Goal: Task Accomplishment & Management: Manage account settings

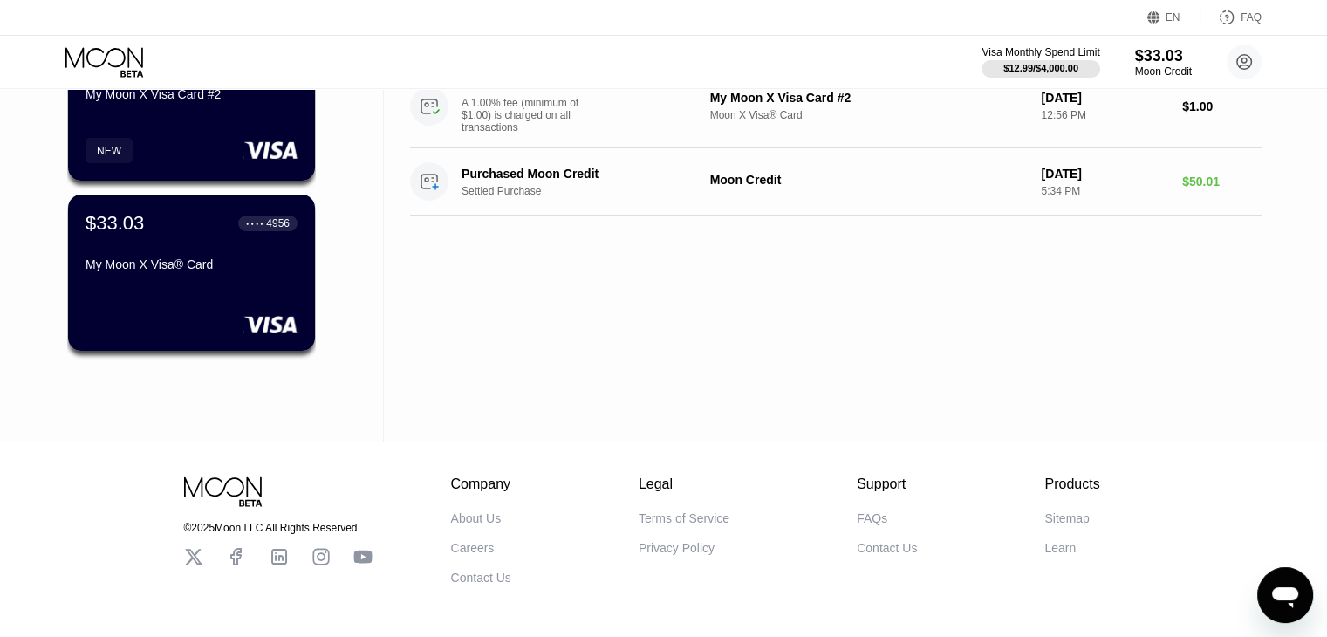
scroll to position [232, 0]
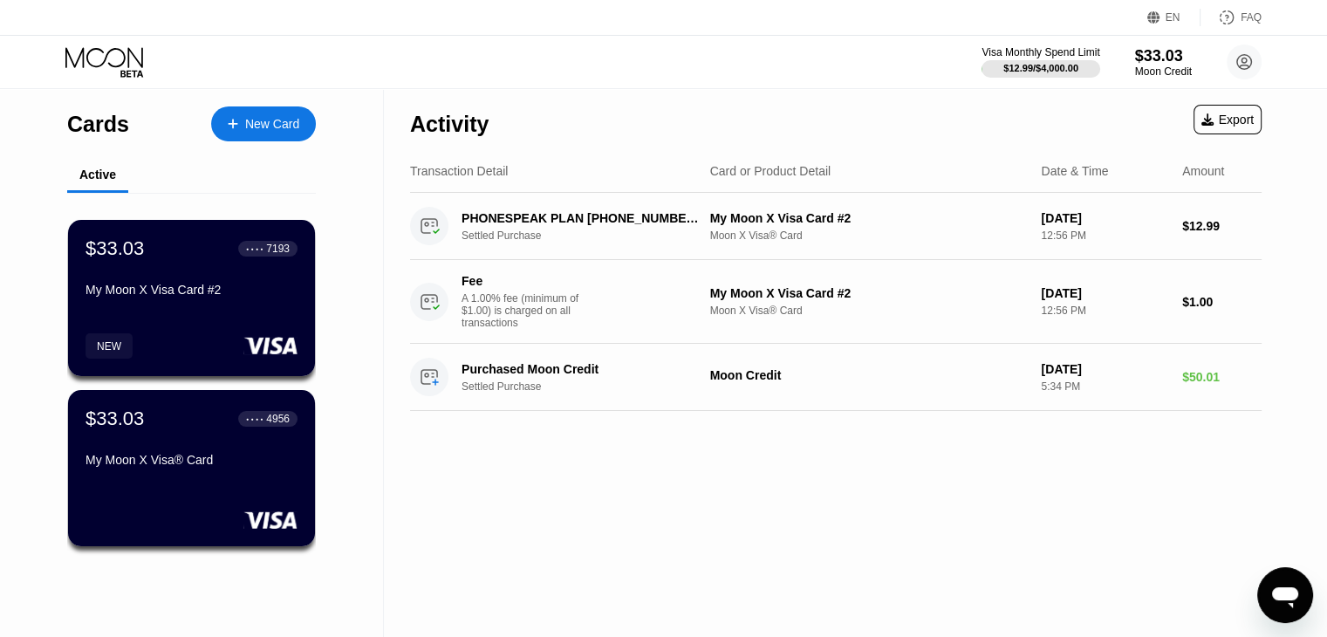
click at [217, 278] on div "$33.03 ● ● ● ● 7193 My Moon X Visa Card #2" at bounding box center [192, 270] width 212 height 66
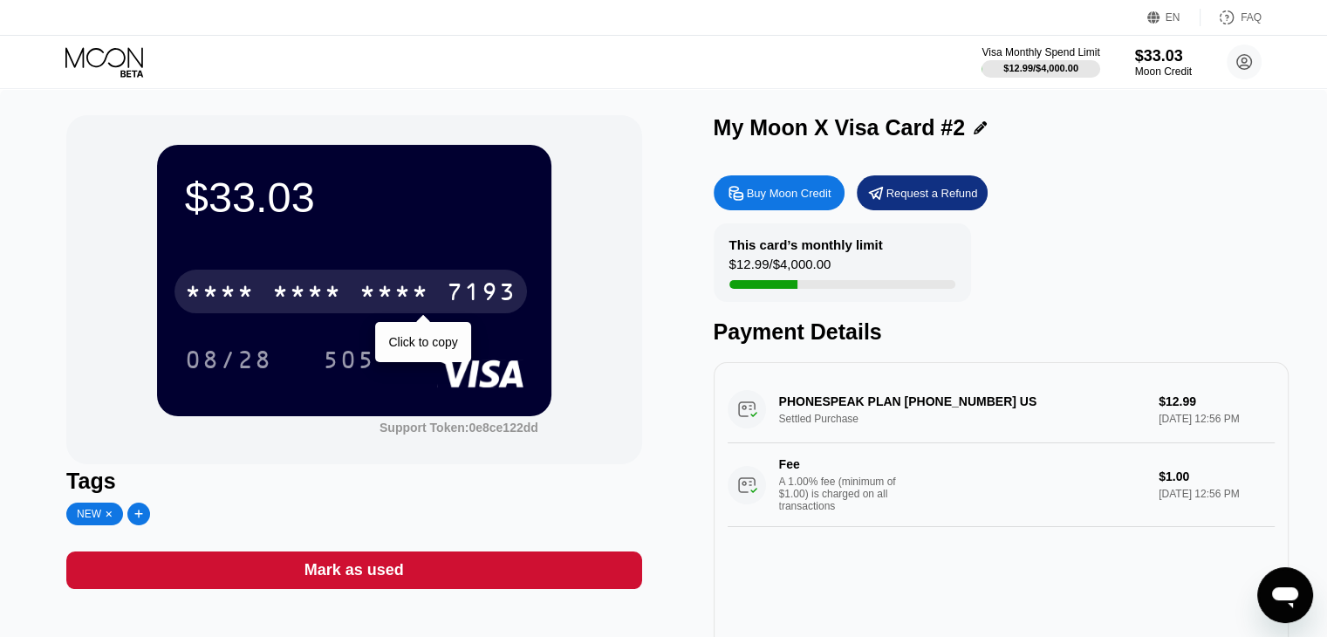
click at [436, 301] on div "* * * * * * * * * * * * 7193" at bounding box center [351, 292] width 353 height 44
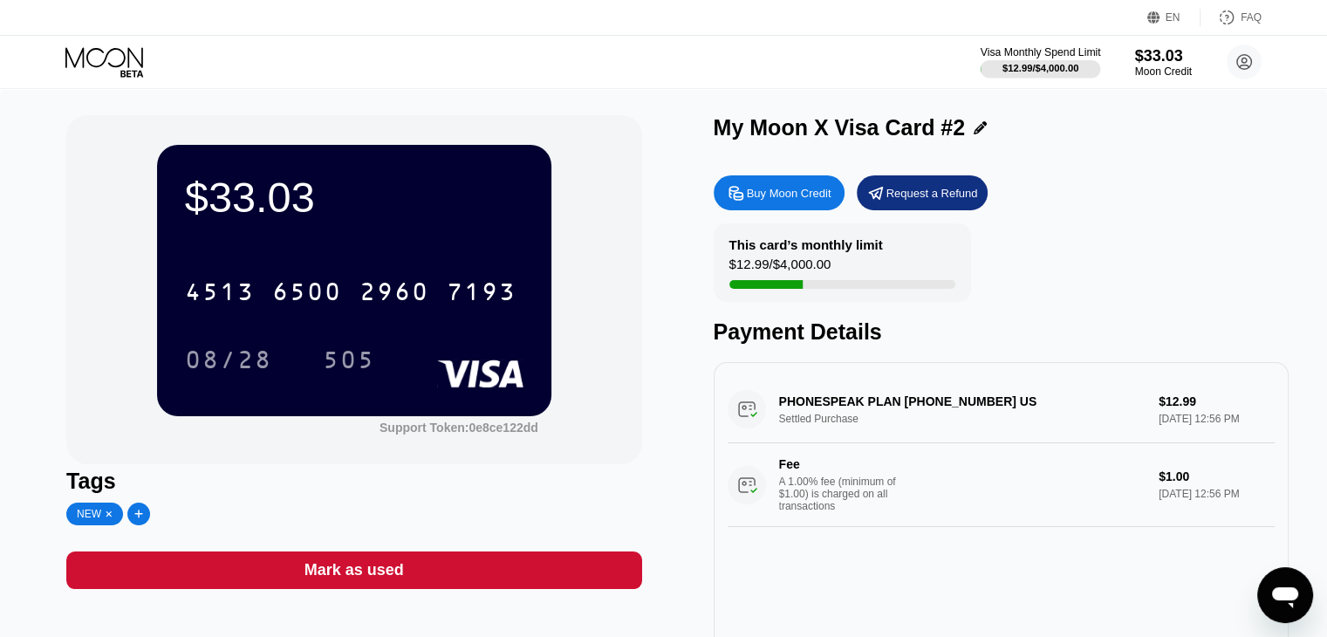
click at [1065, 73] on div "$12.99 / $4,000.00" at bounding box center [1041, 68] width 76 height 10
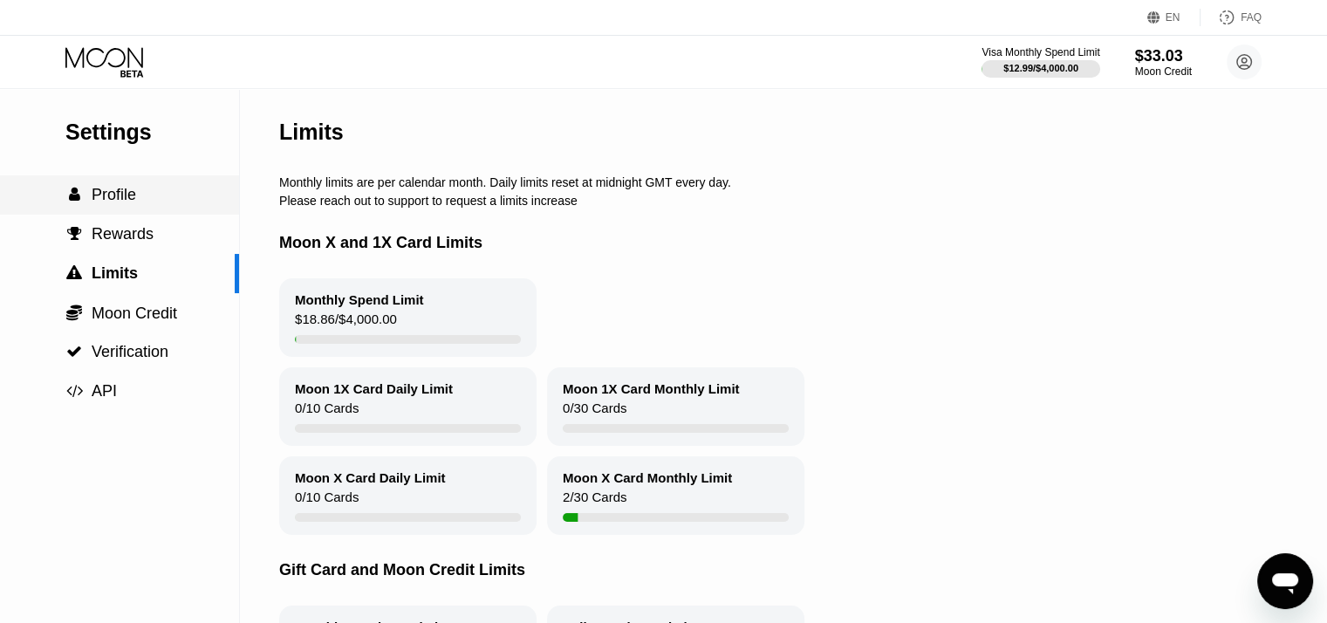
click at [115, 189] on span "Profile" at bounding box center [114, 194] width 45 height 17
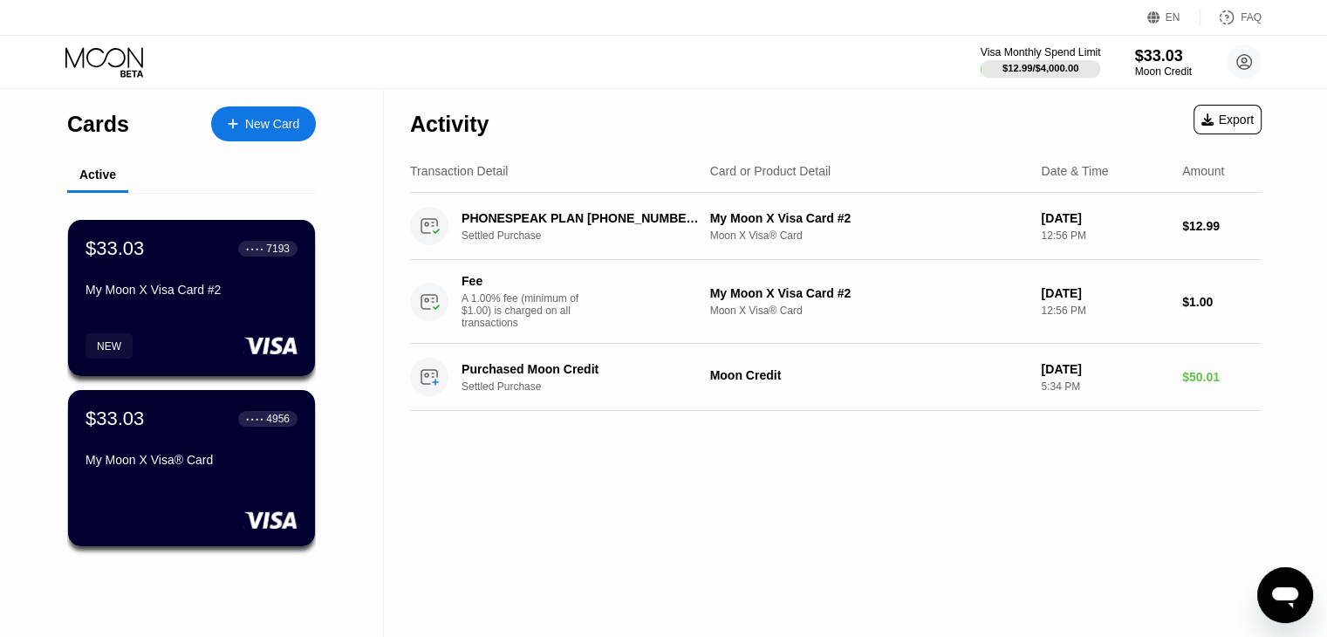
click at [1037, 63] on div "$12.99 / $4,000.00" at bounding box center [1041, 68] width 76 height 10
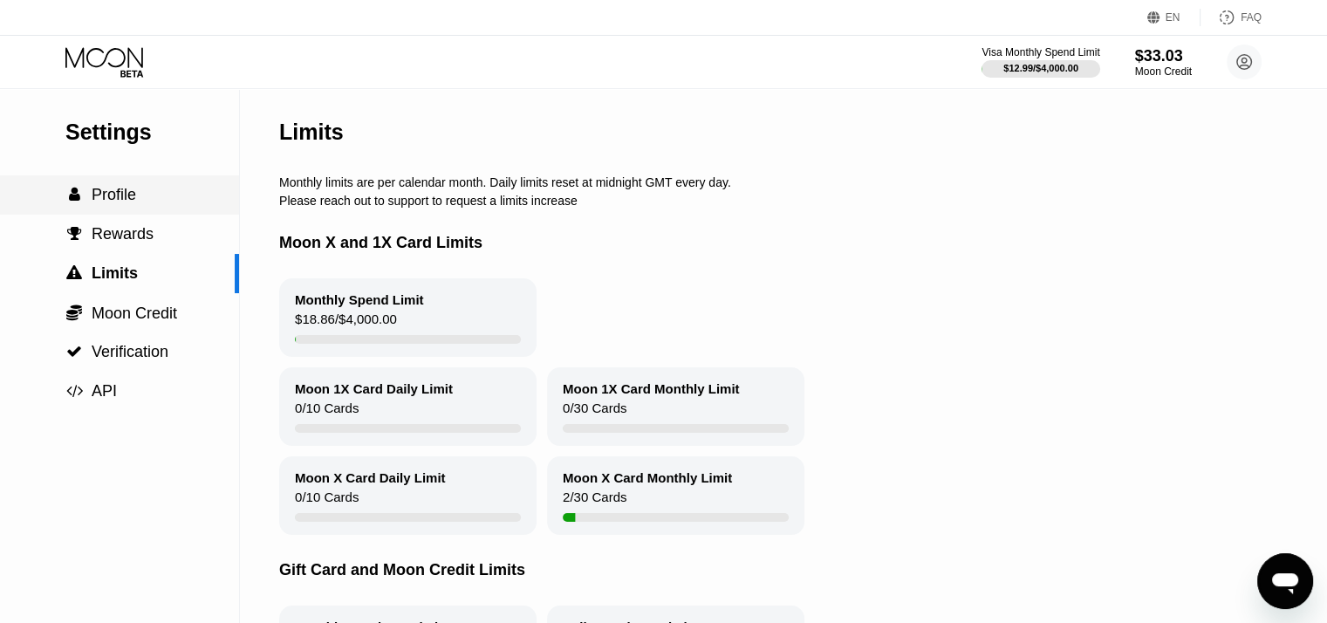
click at [127, 200] on span "Profile" at bounding box center [114, 194] width 45 height 17
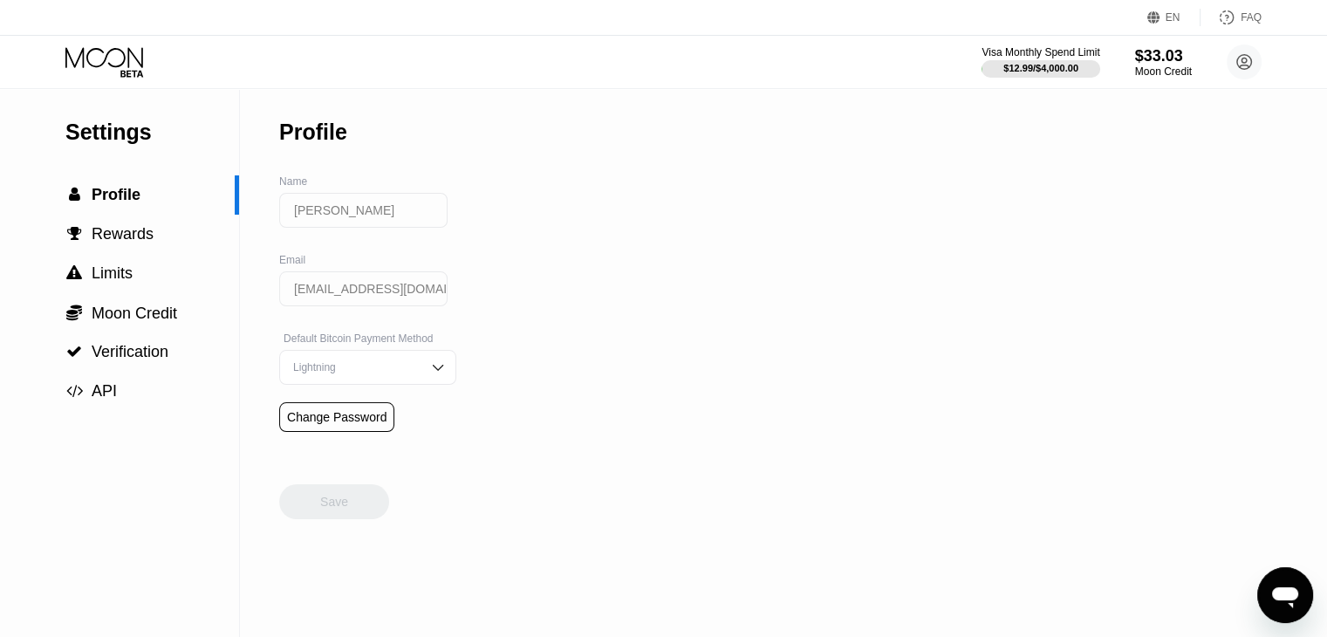
click at [134, 69] on icon at bounding box center [105, 62] width 81 height 31
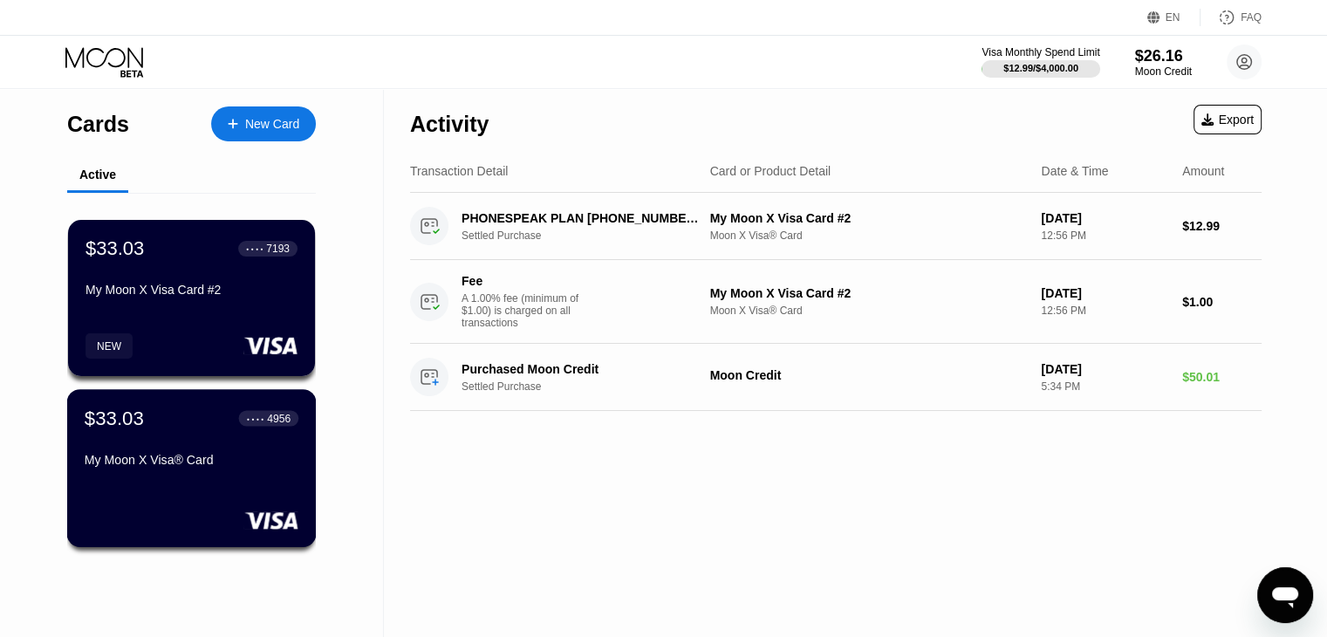
click at [230, 413] on div "$33.03 ● ● ● ● 4956" at bounding box center [192, 418] width 214 height 23
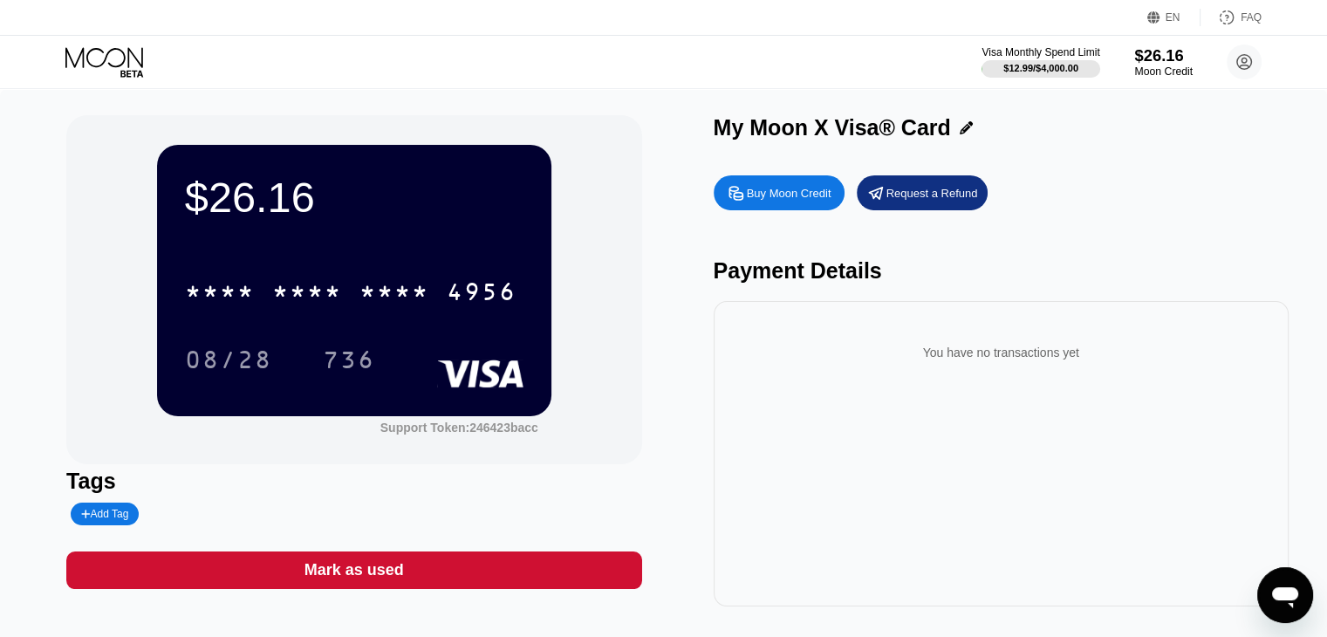
click at [1159, 60] on div "$26.16" at bounding box center [1164, 55] width 58 height 18
